Goal: Task Accomplishment & Management: Manage account settings

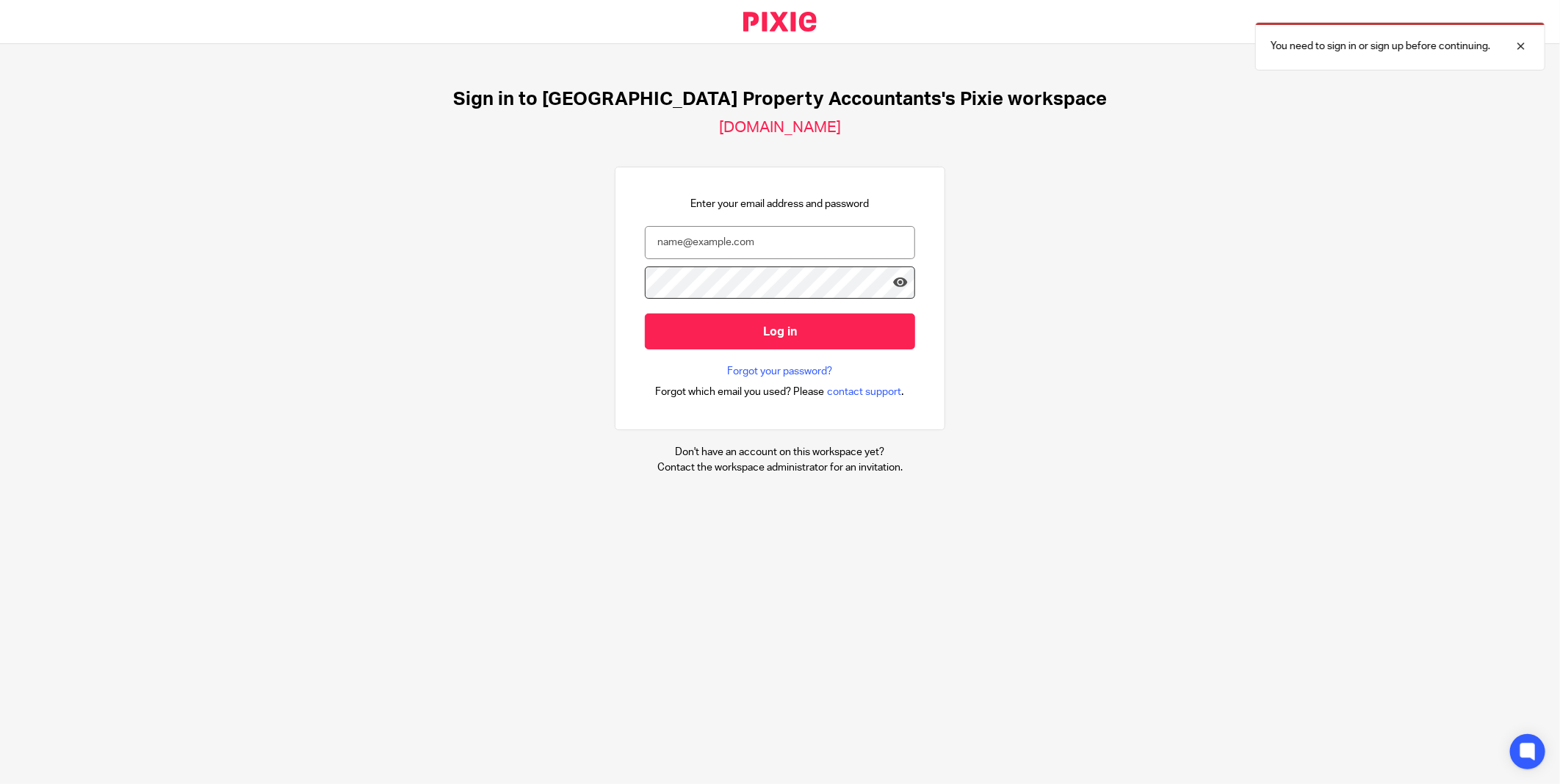
type input "[EMAIL_ADDRESS][DOMAIN_NAME]"
click at [1378, 284] on div "Sign in to UK Property Accountants's Pixie workspace ukpa.usepixie.net Enter yo…" at bounding box center [780, 281] width 1560 height 475
click at [1189, 134] on div "Sign in to UK Property Accountants's Pixie workspace ukpa.usepixie.net Enter yo…" at bounding box center [780, 281] width 1560 height 475
click at [771, 232] on input "email" at bounding box center [779, 243] width 270 height 33
click at [516, 291] on div "Sign in to UK Property Accountants's Pixie workspace ukpa.usepixie.net Enter yo…" at bounding box center [780, 281] width 1560 height 475
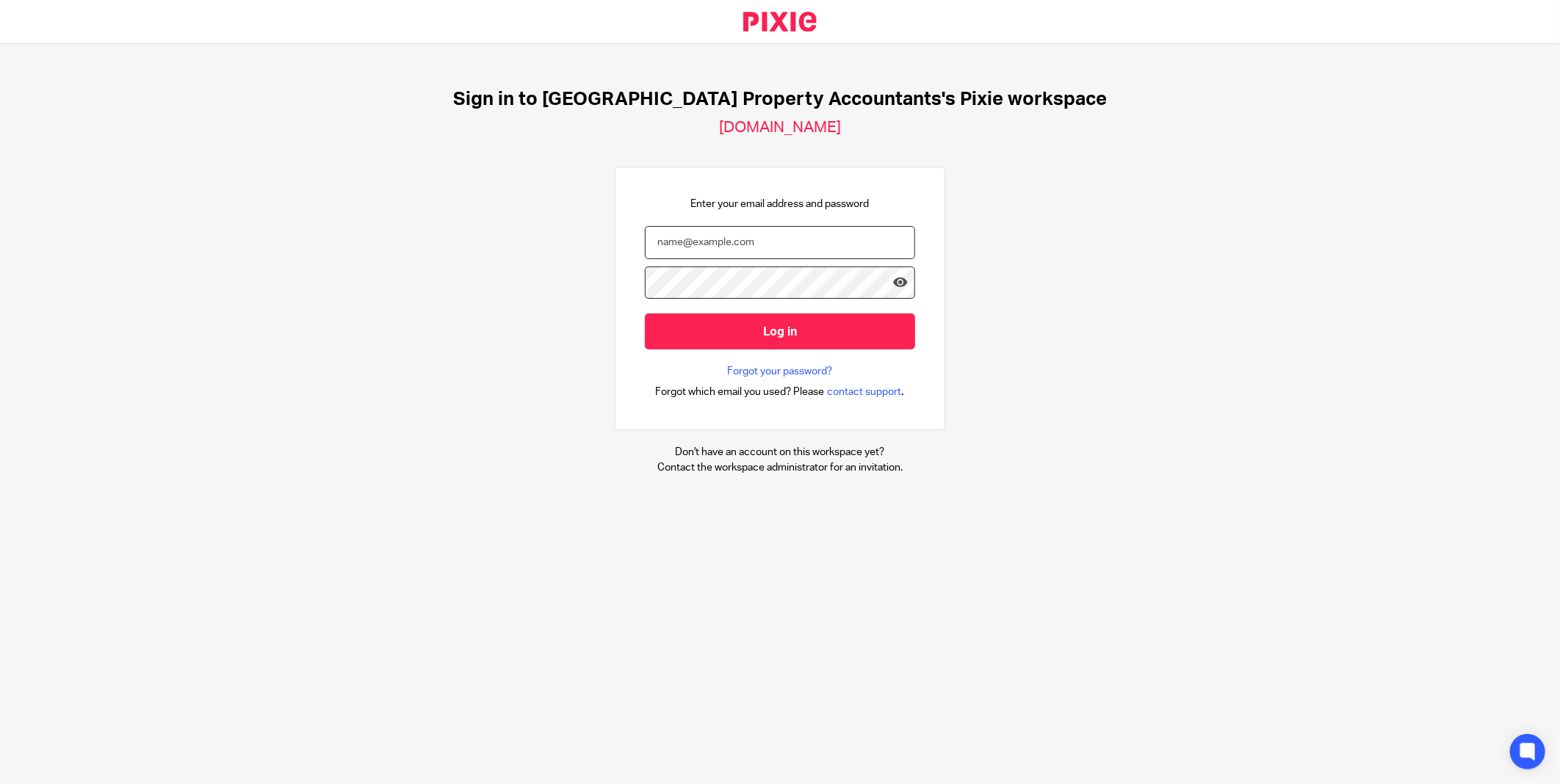
click at [718, 249] on input "email" at bounding box center [779, 243] width 270 height 33
type input "rabina@ukpa.co.uk"
click at [728, 365] on link "Forgot your password?" at bounding box center [780, 371] width 105 height 14
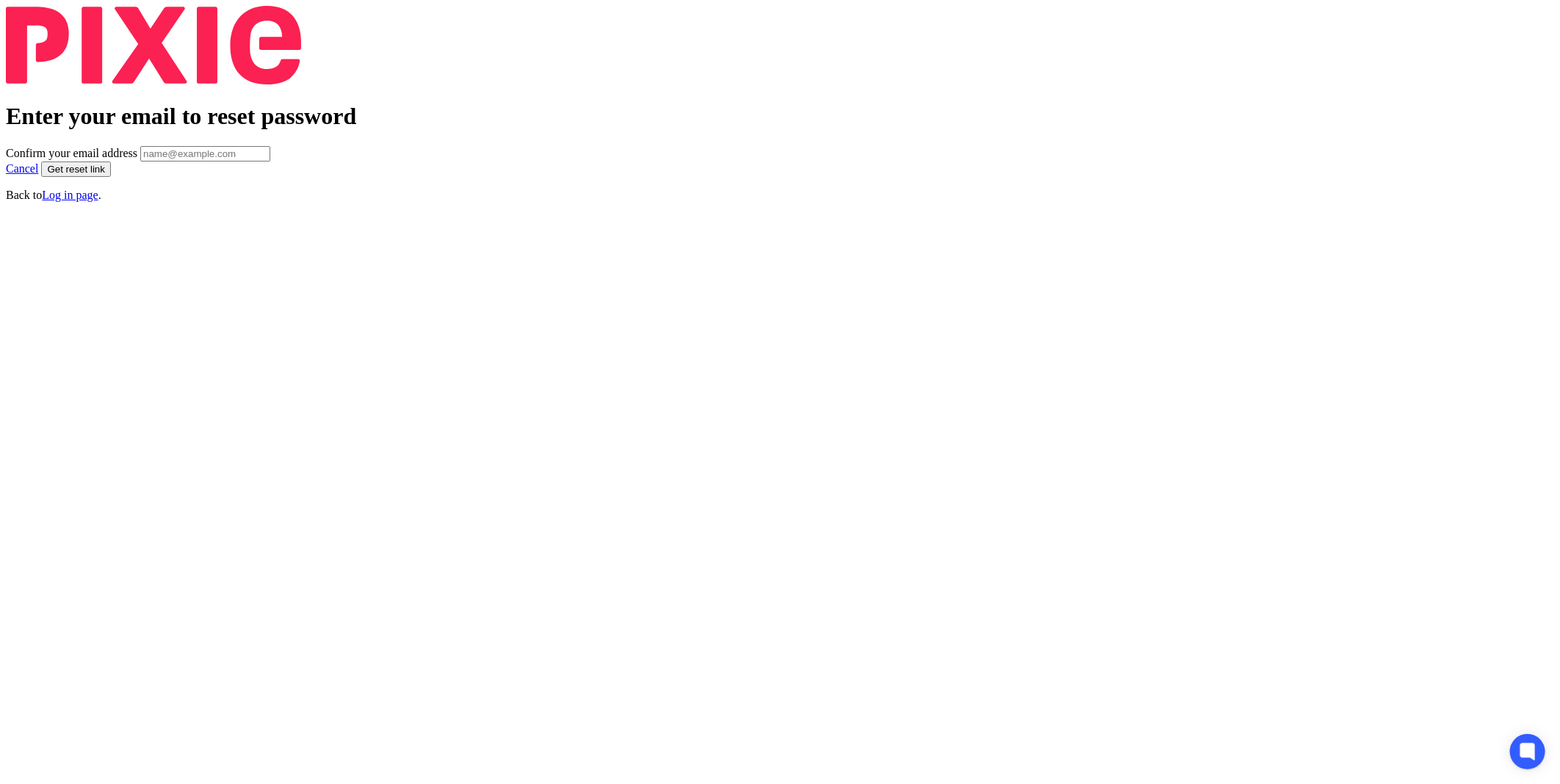
click at [736, 209] on input "Confirm your email address" at bounding box center [779, 210] width 270 height 33
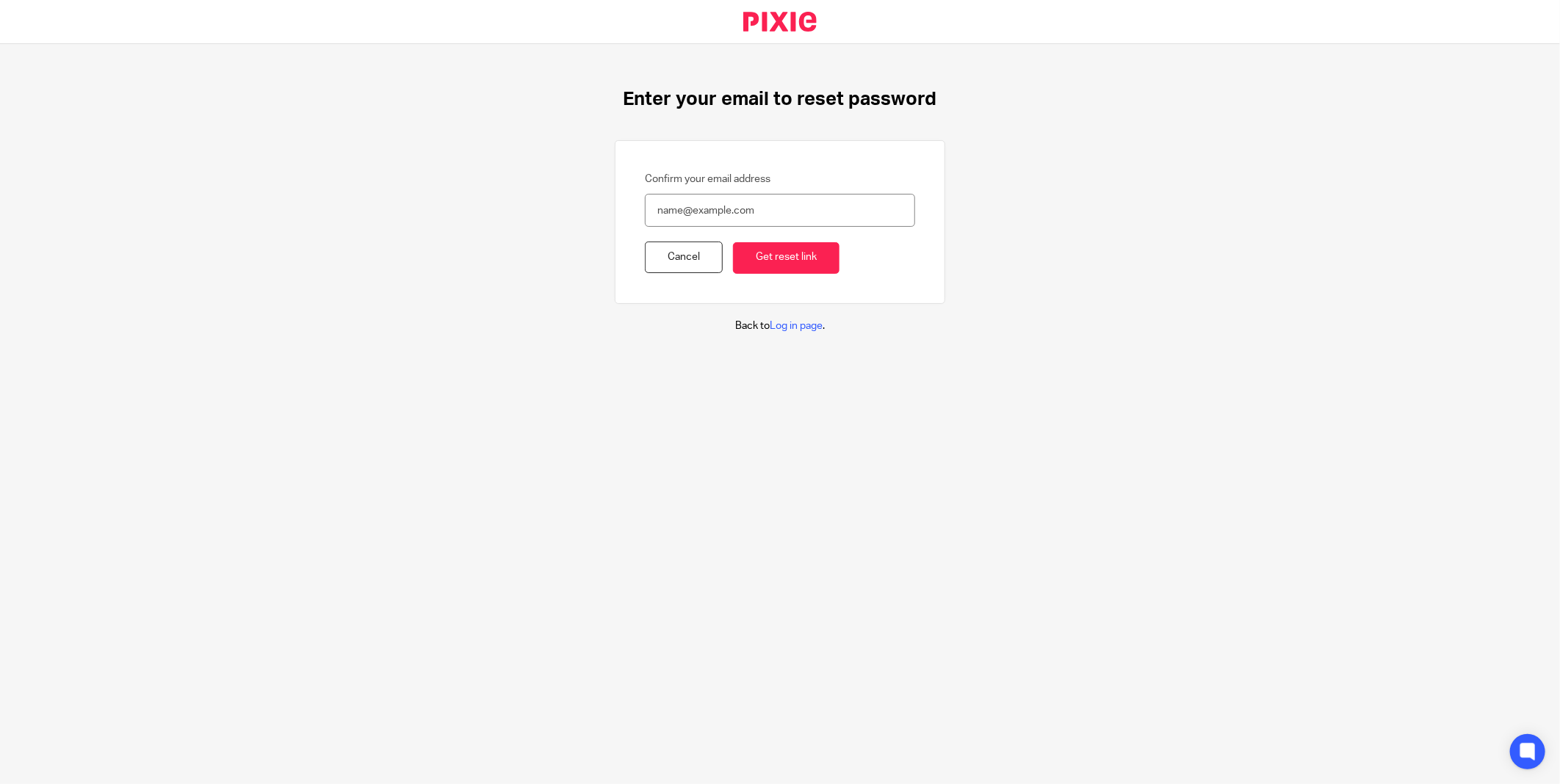
type input "[EMAIL_ADDRESS][DOMAIN_NAME]"
click at [766, 263] on input "Get reset link" at bounding box center [786, 258] width 106 height 31
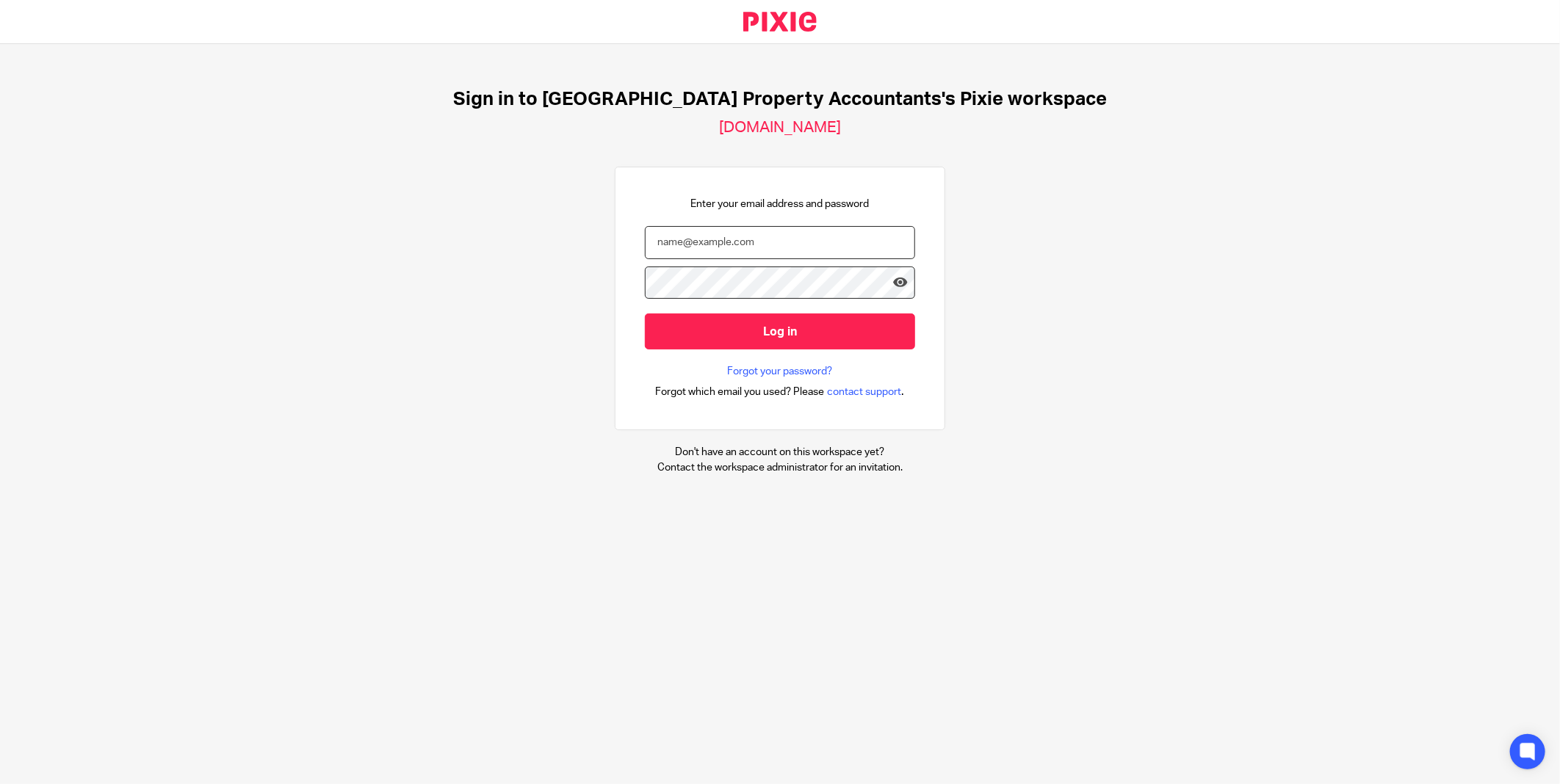
click at [755, 245] on input "email" at bounding box center [779, 243] width 270 height 33
type input "[EMAIL_ADDRESS][DOMAIN_NAME]"
click at [775, 373] on link "Forgot your password?" at bounding box center [780, 371] width 105 height 14
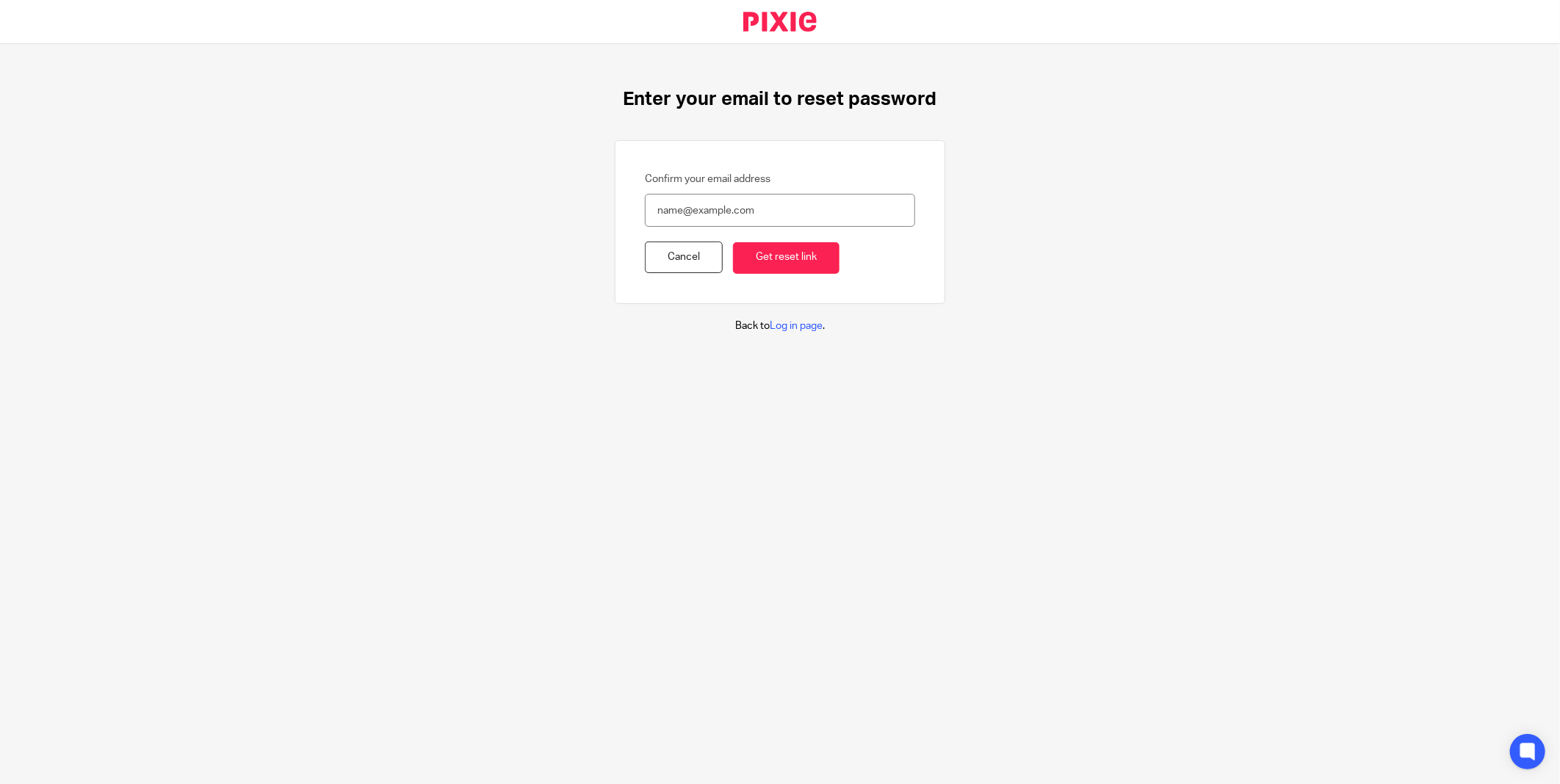
drag, startPoint x: 727, startPoint y: 210, endPoint x: 703, endPoint y: 213, distance: 24.2
click at [703, 213] on input "Confirm your email address" at bounding box center [779, 210] width 270 height 33
type input "[EMAIL_ADDRESS][DOMAIN_NAME]"
click at [750, 257] on input "Get reset link" at bounding box center [786, 258] width 106 height 31
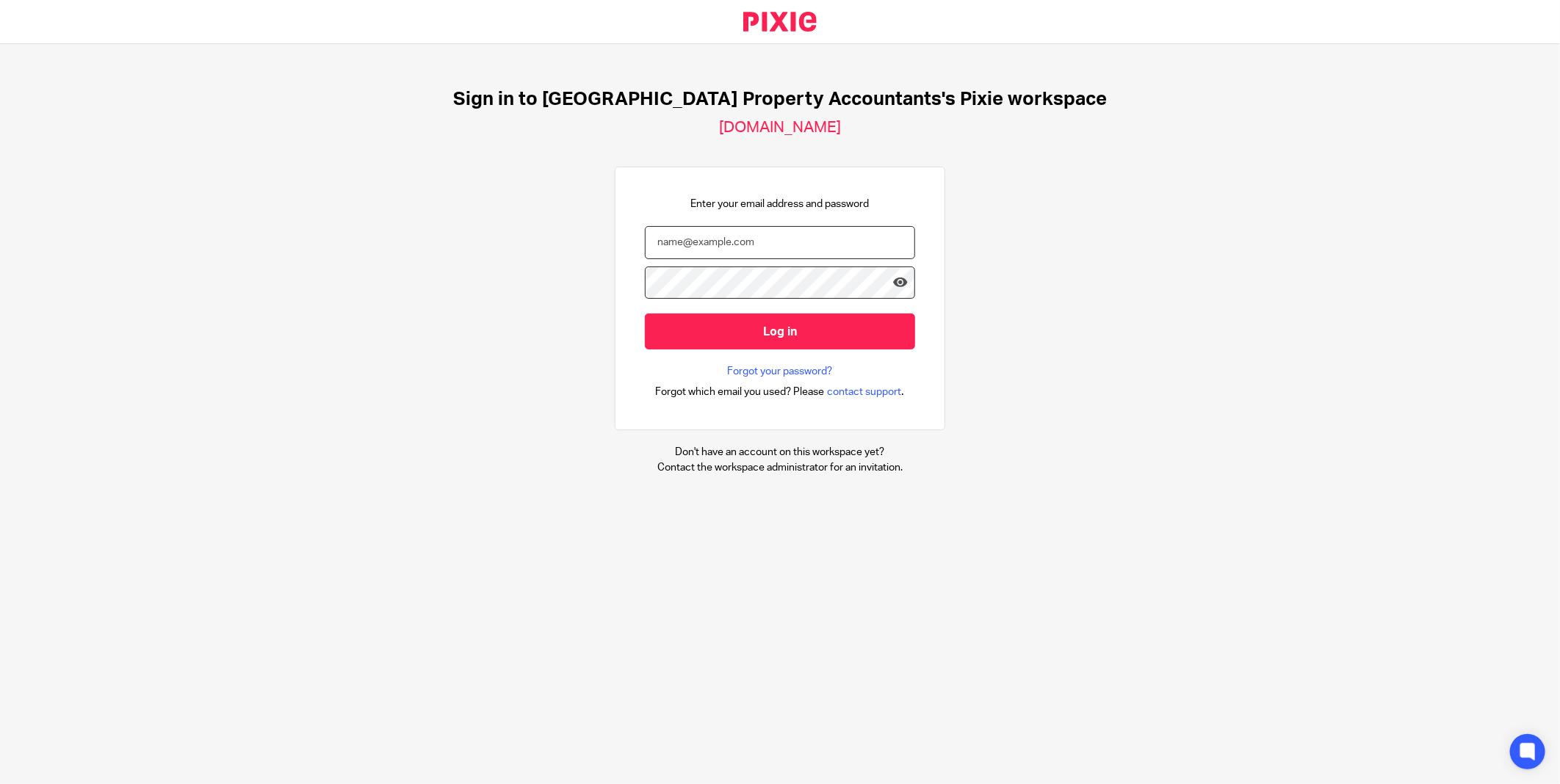
click at [768, 252] on input "email" at bounding box center [779, 243] width 270 height 33
click at [547, 309] on div "Sign in to UK Property Accountants's Pixie workspace ukpa.usepixie.net Enter yo…" at bounding box center [780, 281] width 1560 height 475
click at [730, 260] on form "Log in" at bounding box center [779, 296] width 270 height 139
click at [724, 248] on input "email" at bounding box center [779, 243] width 270 height 33
click at [0, 783] on div at bounding box center [0, 784] width 0 height 0
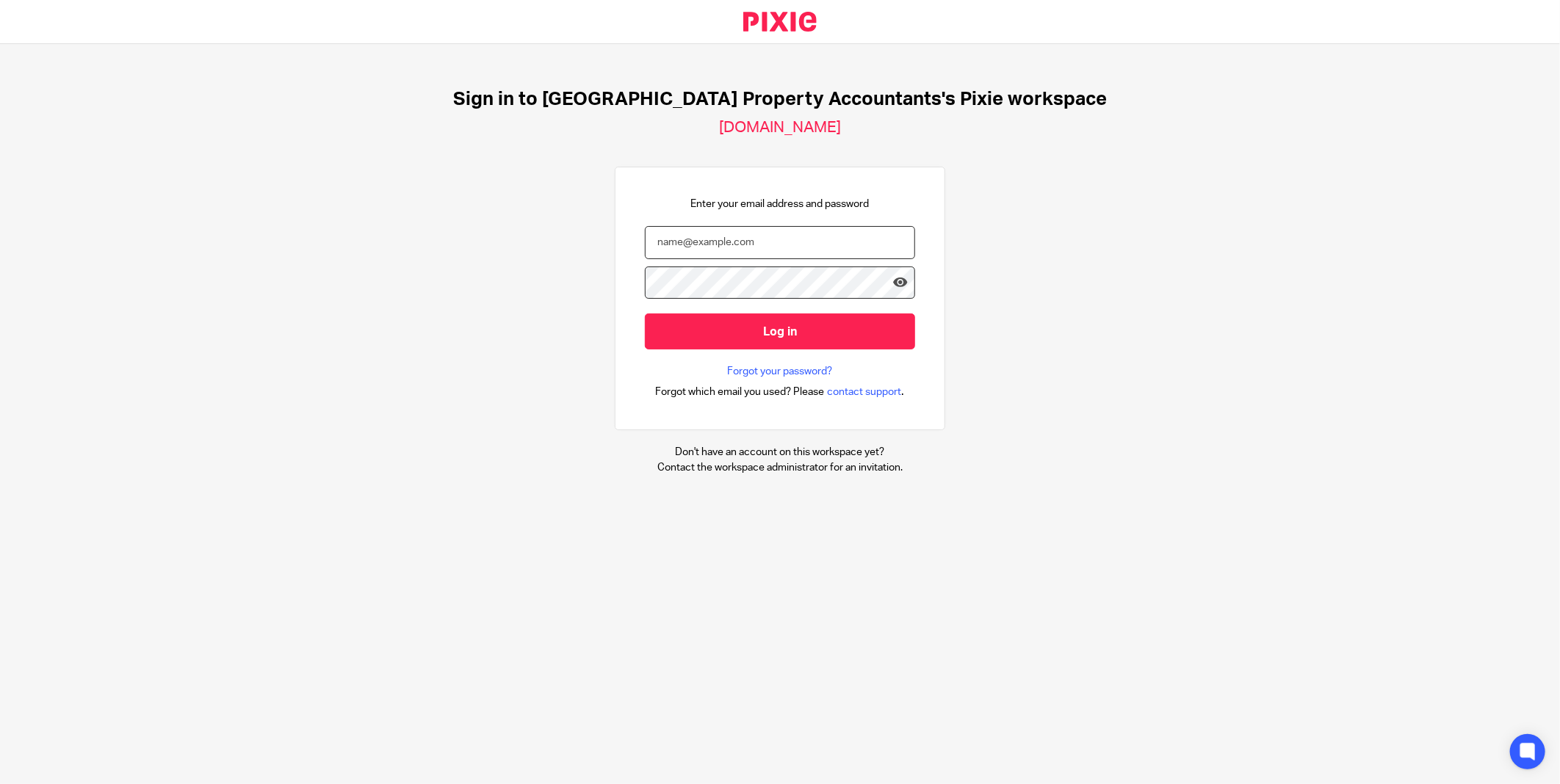
type input "rabina@ukpa.co.uk"
click at [893, 280] on icon at bounding box center [900, 282] width 14 height 14
click at [1007, 291] on div "Sign in to UK Property Accountants's Pixie workspace ukpa.usepixie.net Enter yo…" at bounding box center [780, 281] width 1560 height 475
click at [486, 284] on div "Sign in to UK Property Accountants's Pixie workspace ukpa.usepixie.net Enter yo…" at bounding box center [780, 281] width 1560 height 475
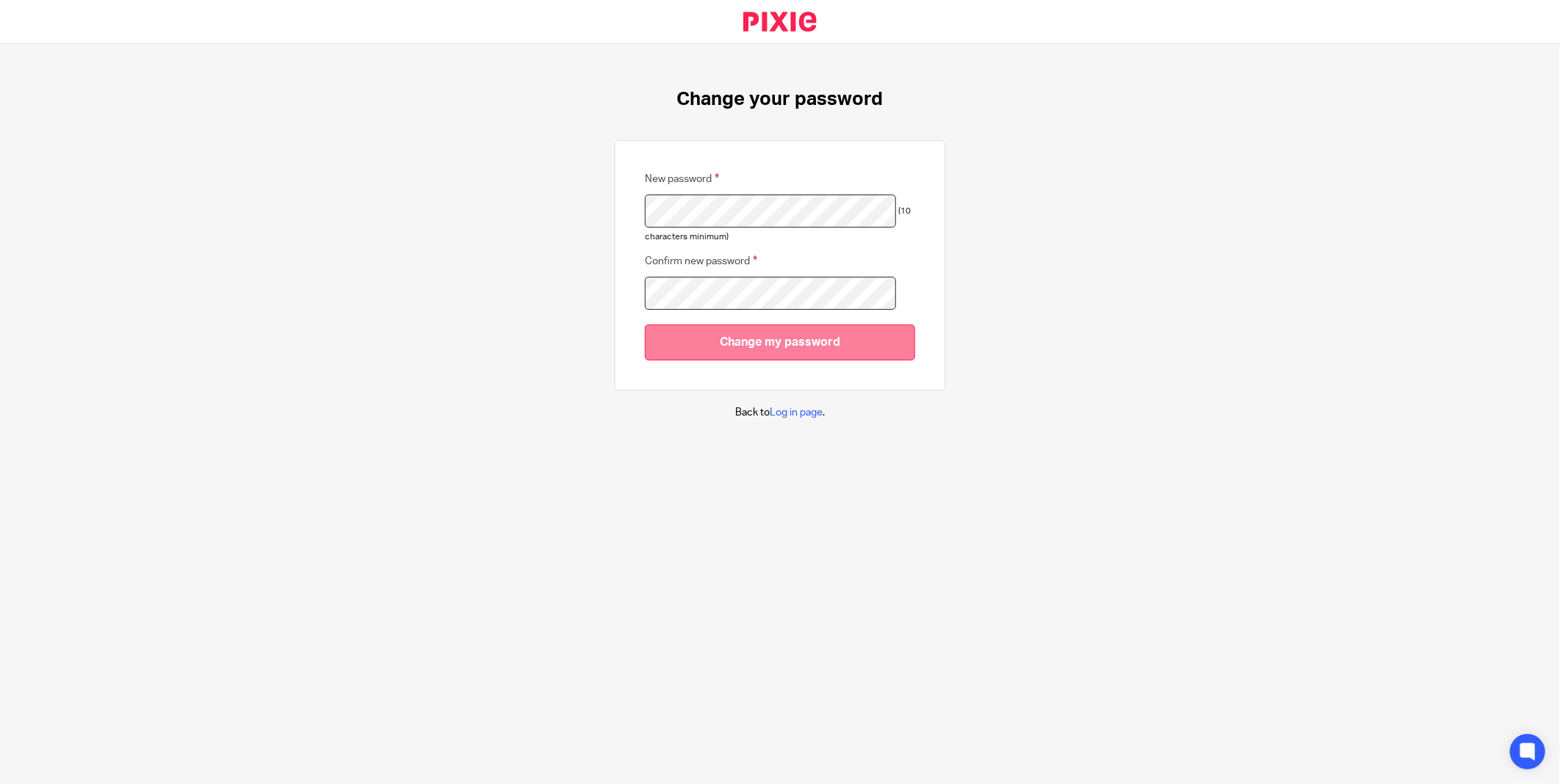
click at [715, 335] on input "Change my password" at bounding box center [779, 342] width 270 height 36
click at [644, 324] on input "Change my password" at bounding box center [779, 342] width 270 height 36
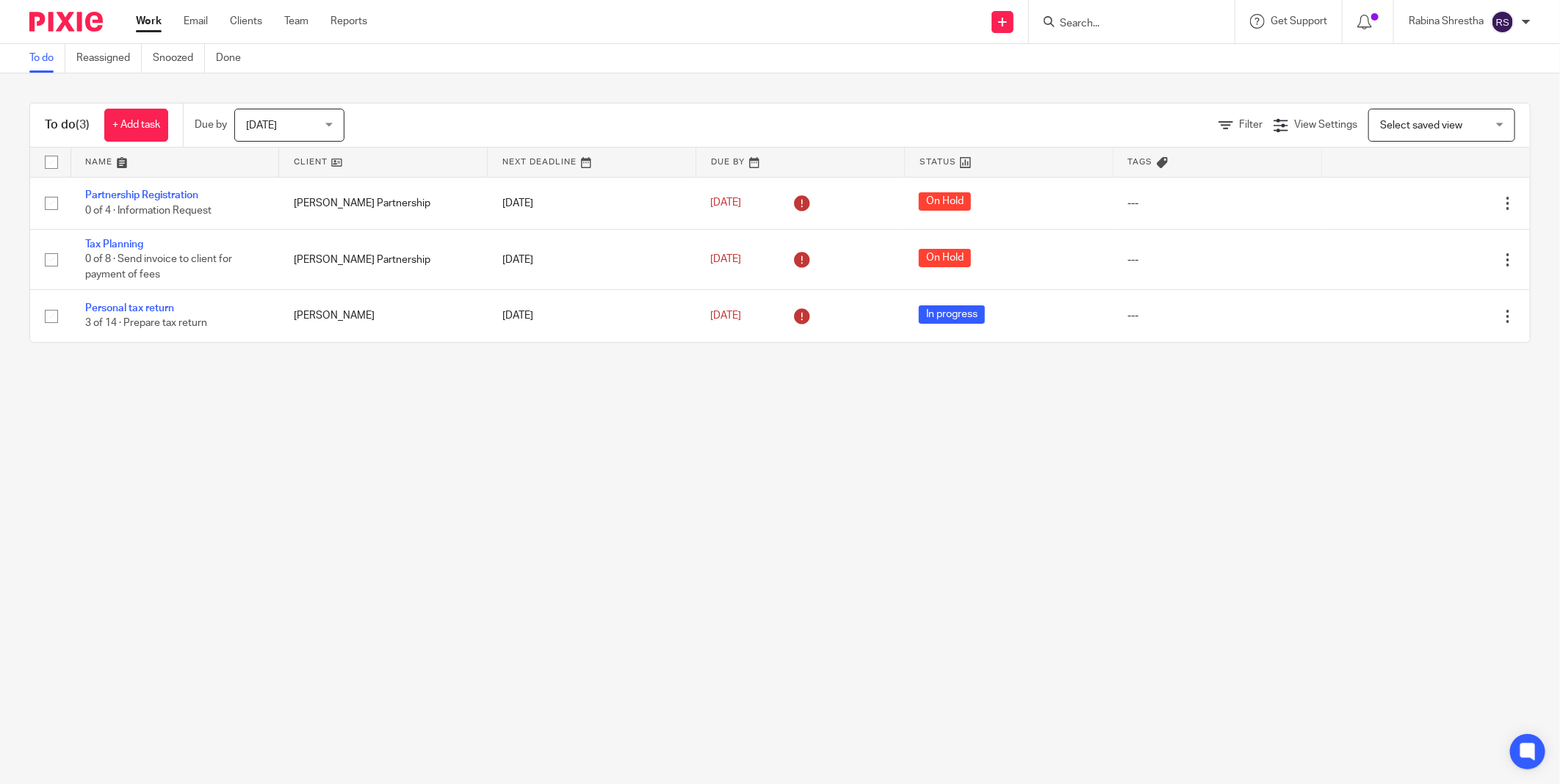
click at [1527, 19] on div at bounding box center [1525, 22] width 8 height 8
click at [1503, 93] on li "Logout" at bounding box center [1473, 101] width 97 height 21
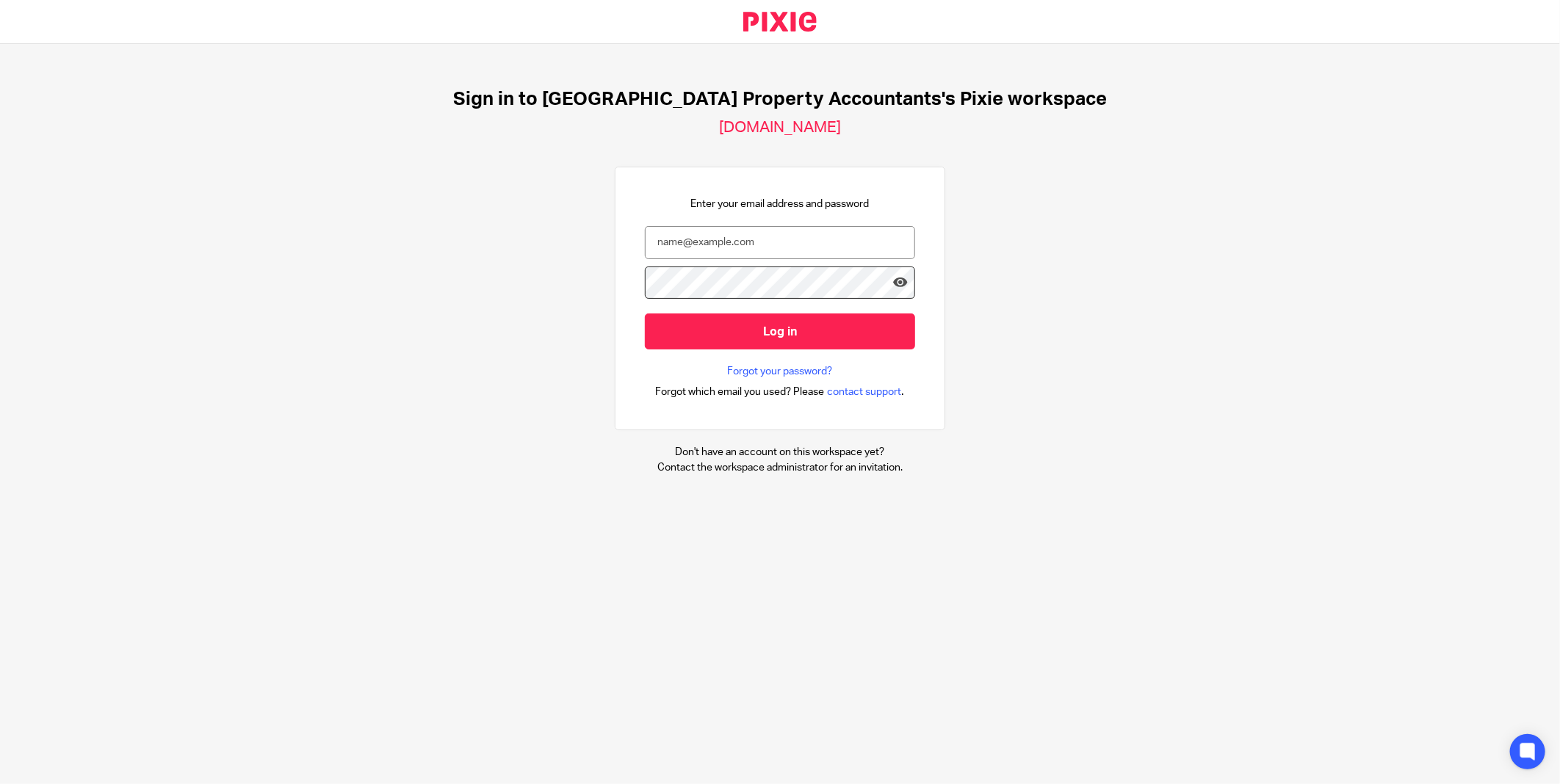
drag, startPoint x: 1150, startPoint y: 299, endPoint x: 1069, endPoint y: 302, distance: 81.1
click at [1150, 299] on div "Sign in to UK Property Accountants's Pixie workspace ukpa.usepixie.net Enter yo…" at bounding box center [780, 281] width 1560 height 475
click at [843, 243] on input "email" at bounding box center [779, 243] width 270 height 33
click at [0, 783] on div at bounding box center [0, 784] width 0 height 0
type input "rabina@ukpa.co.uk"
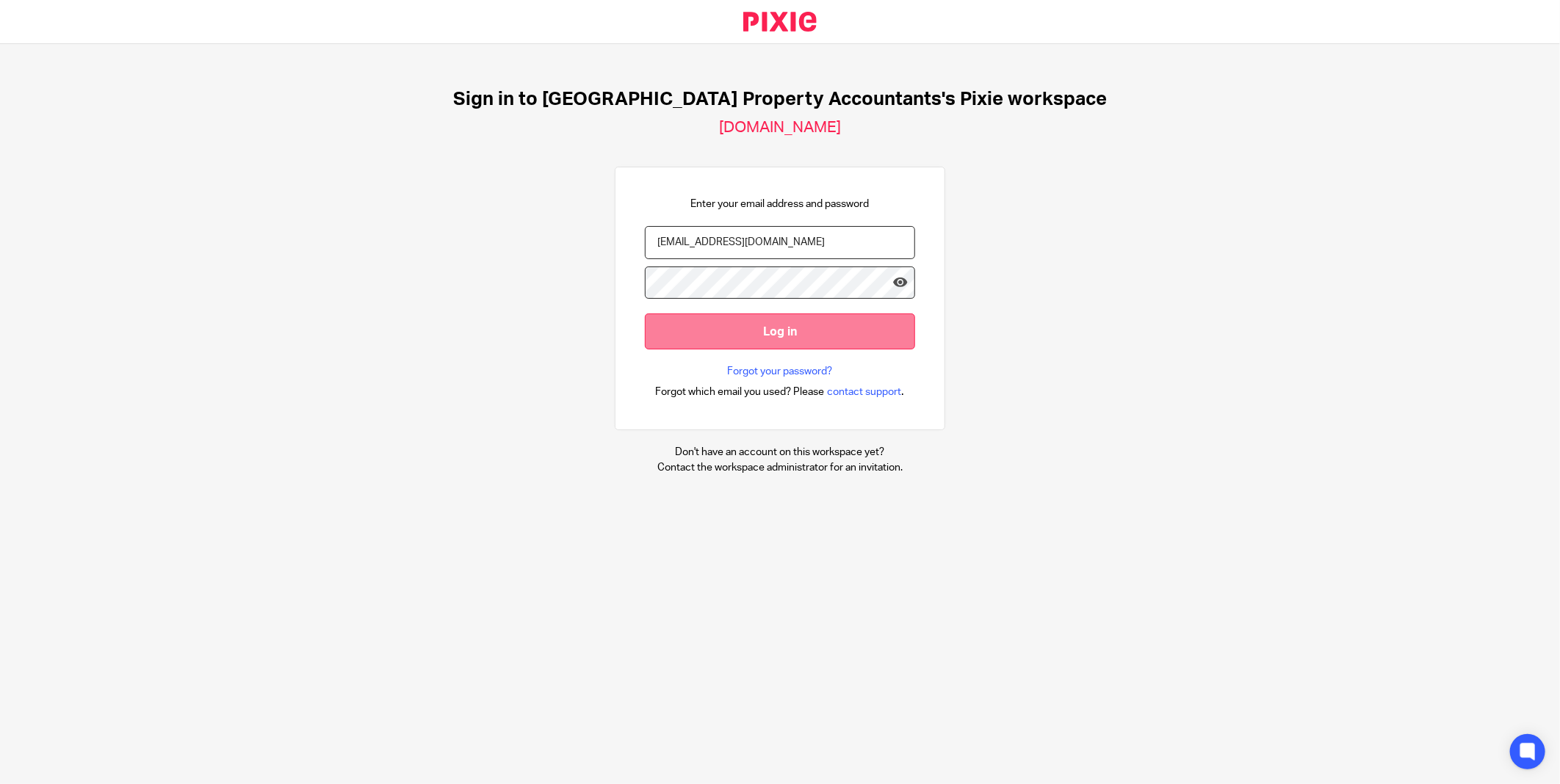
click at [787, 336] on input "Log in" at bounding box center [779, 331] width 270 height 36
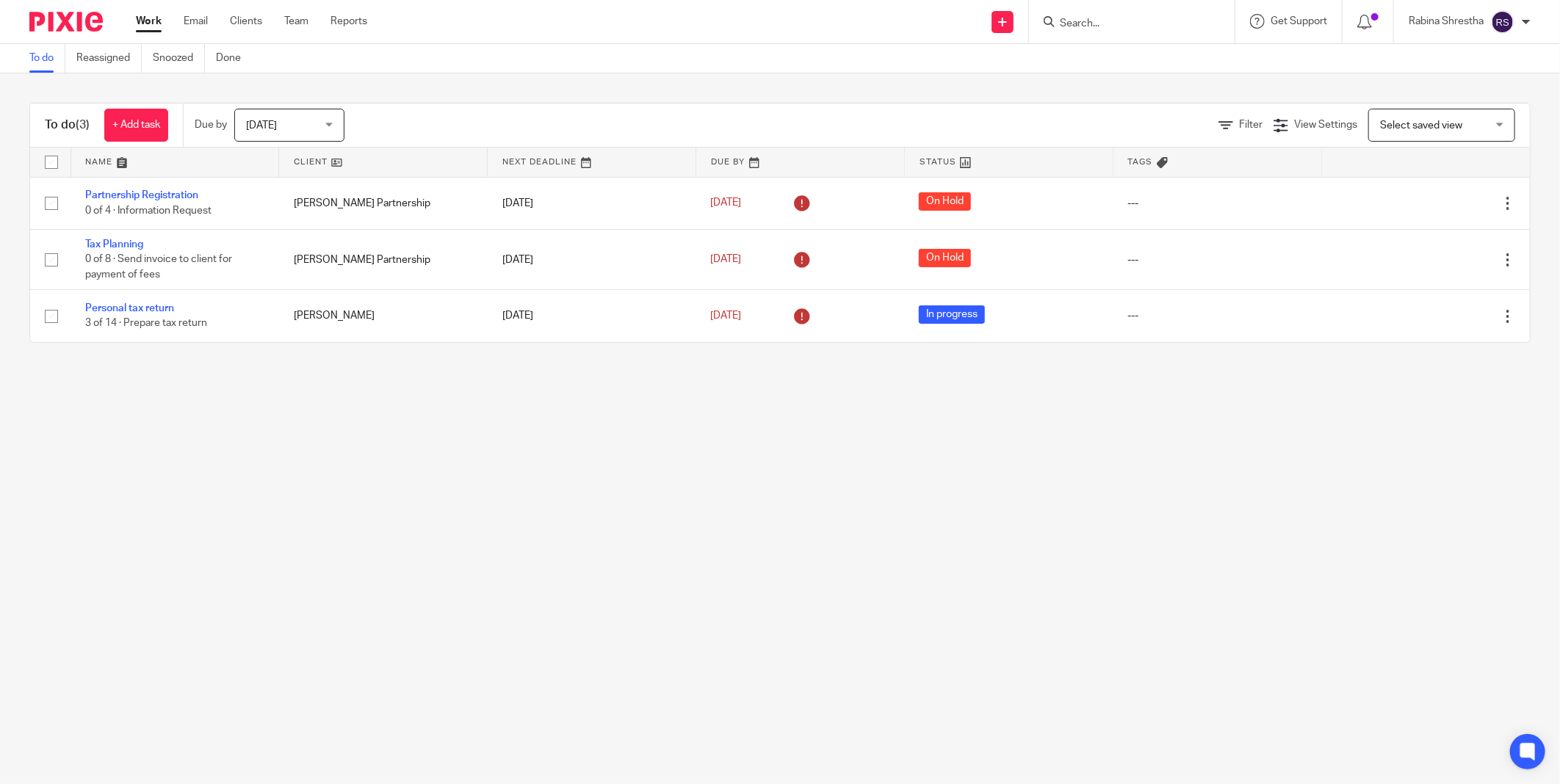
click at [820, 664] on main "To do Reassigned Snoozed Done To do (3) + Add task Due by [DATE] [DATE] [DATE] …" at bounding box center [780, 392] width 1560 height 784
